Goal: Task Accomplishment & Management: Complete application form

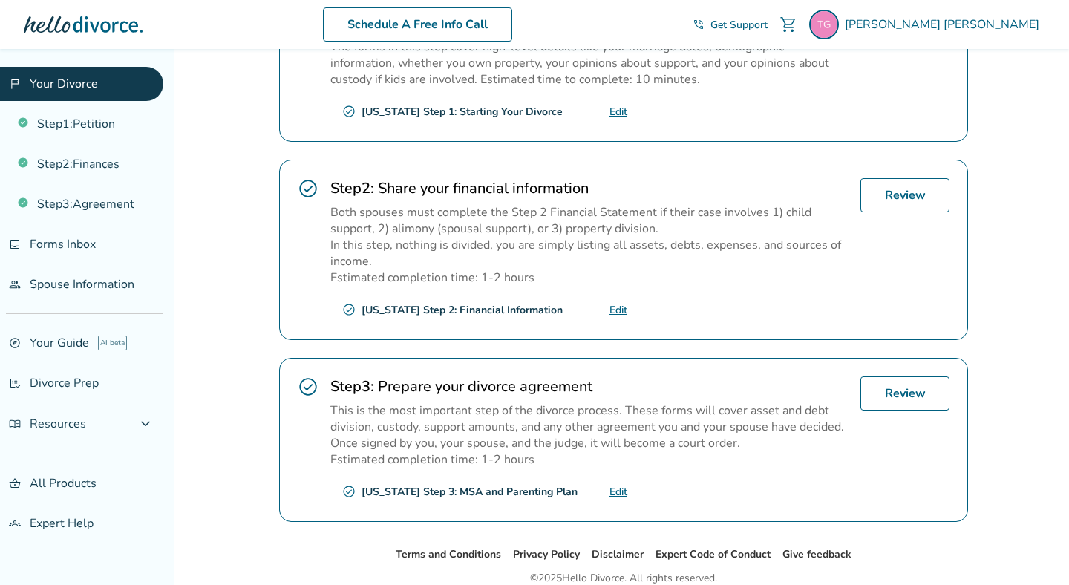
scroll to position [361, 0]
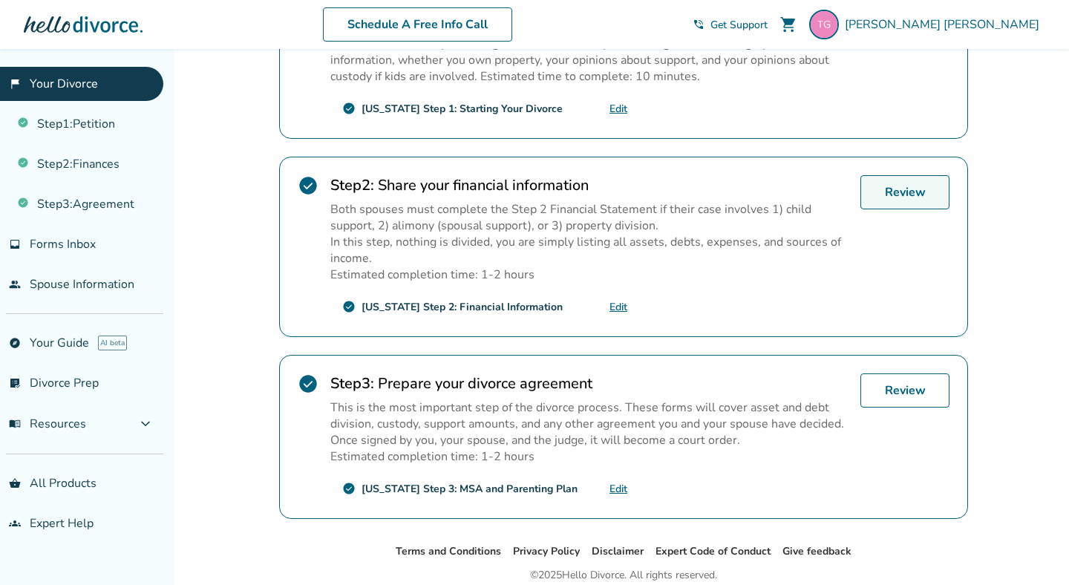
click at [903, 193] on link "Review" at bounding box center [904, 192] width 89 height 34
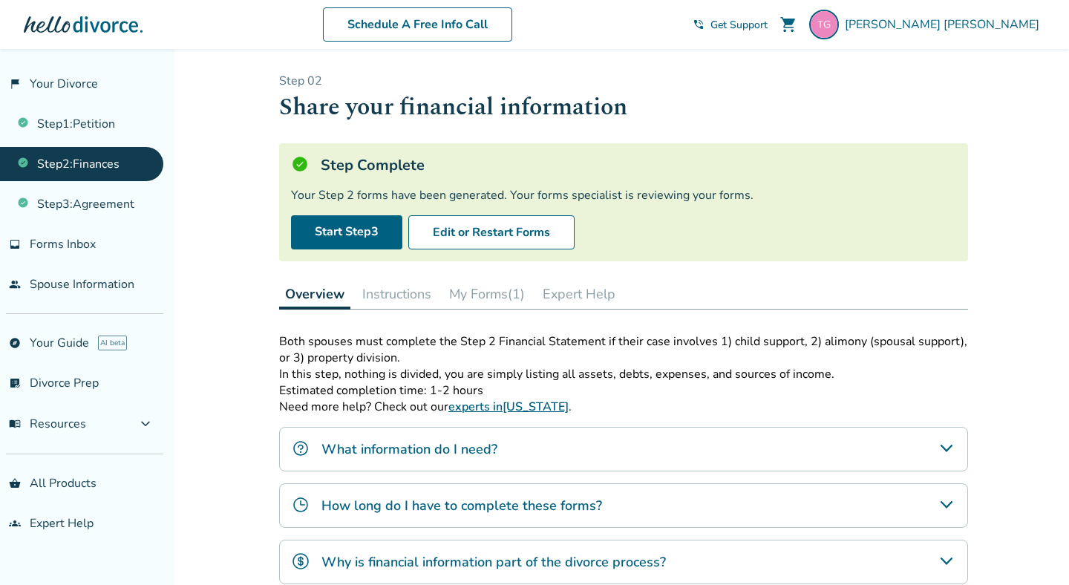
click at [511, 293] on button "My Forms (1)" at bounding box center [487, 294] width 88 height 30
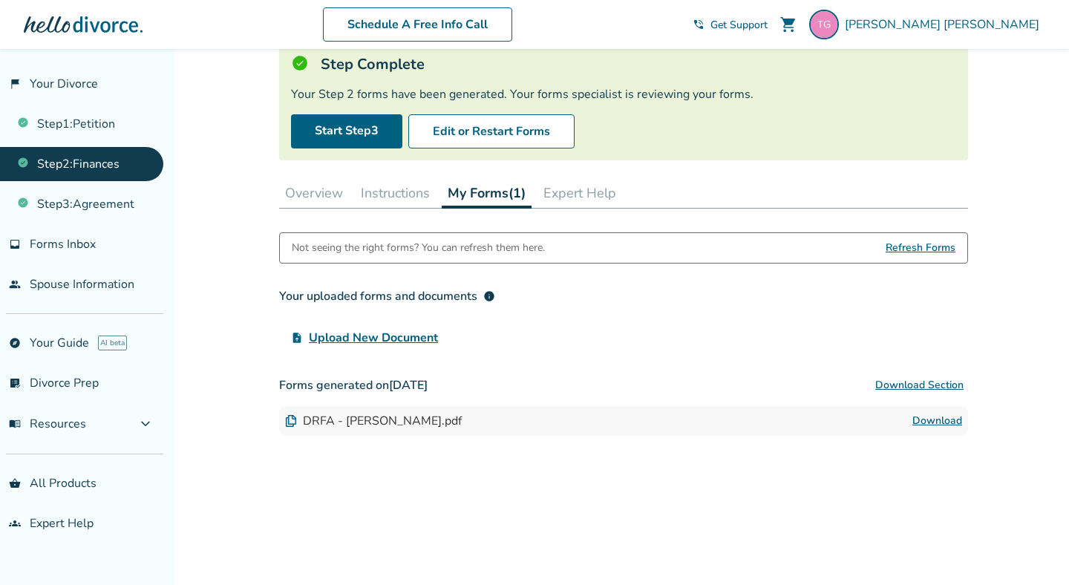
scroll to position [108, 0]
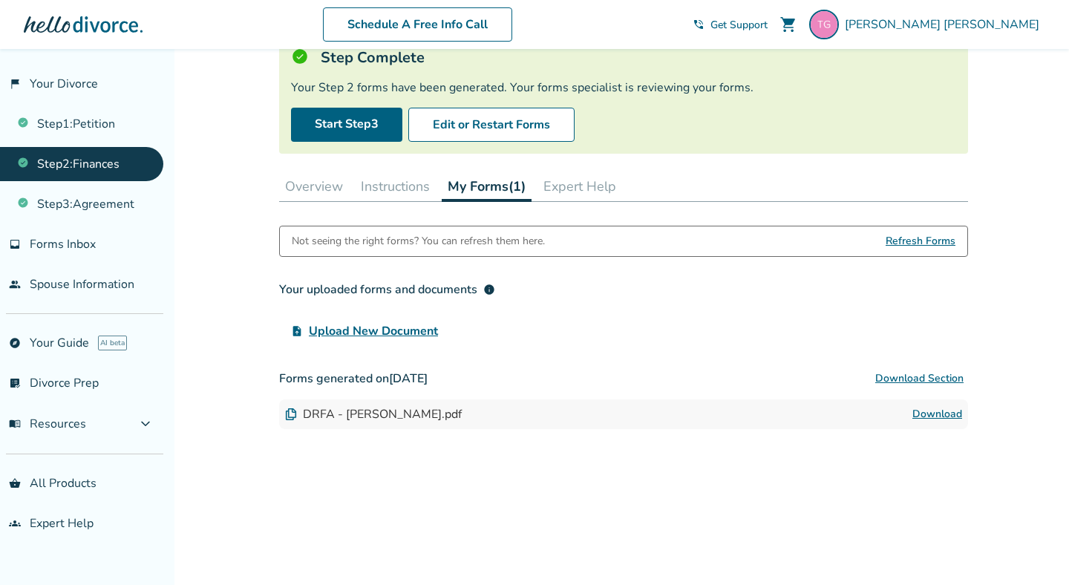
click at [908, 247] on span "Refresh Forms" at bounding box center [920, 241] width 70 height 30
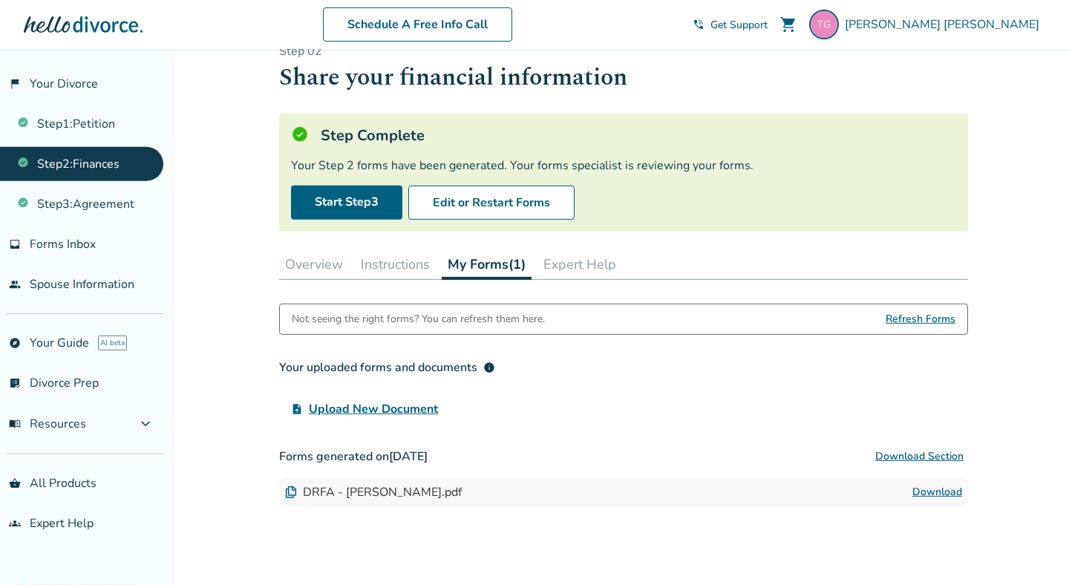
scroll to position [0, 0]
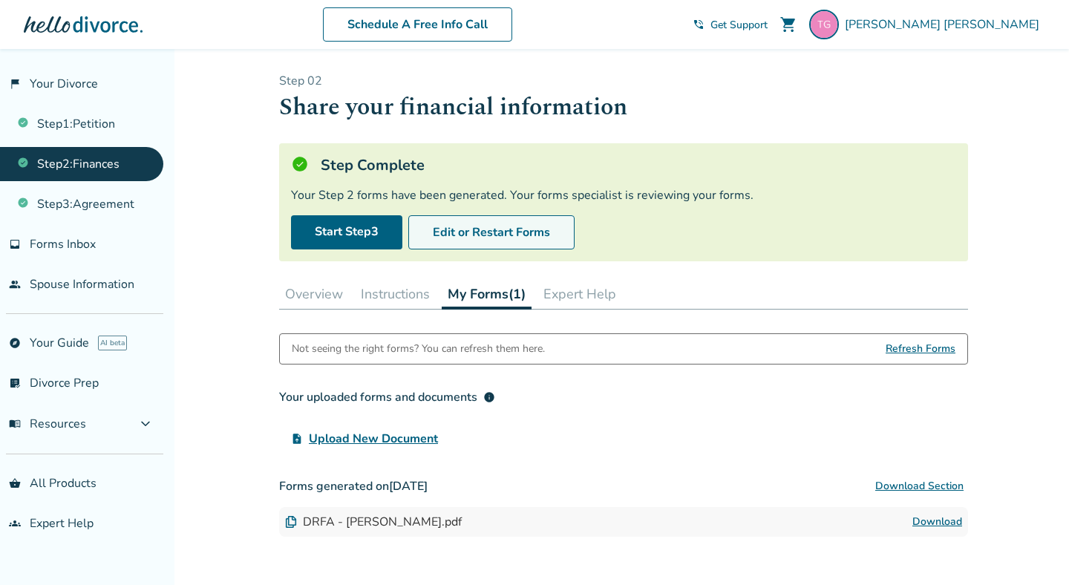
click at [538, 229] on button "Edit or Restart Forms" at bounding box center [491, 232] width 166 height 34
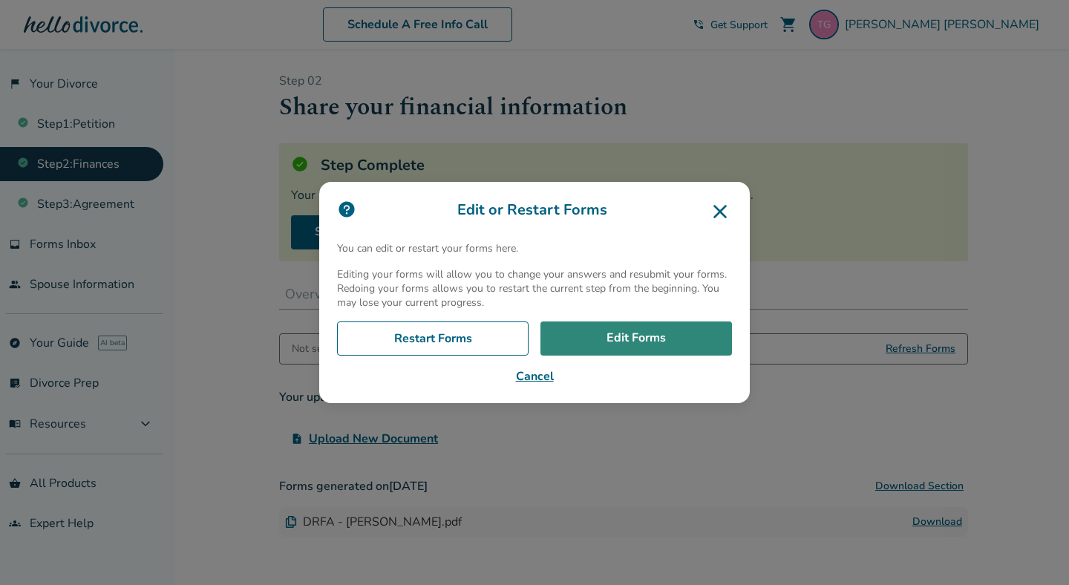
click at [638, 335] on link "Edit Forms" at bounding box center [635, 338] width 191 height 34
